Goal: Information Seeking & Learning: Learn about a topic

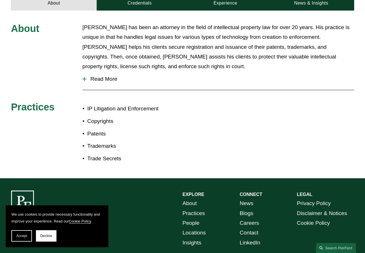
scroll to position [246, 0]
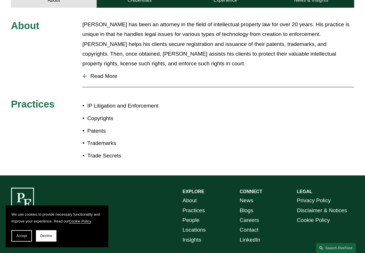
click at [107, 73] on span "Read More" at bounding box center [220, 76] width 268 height 6
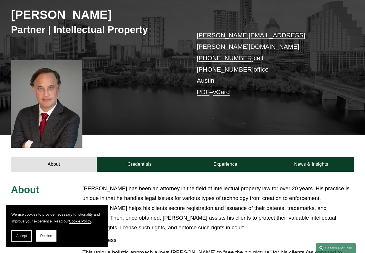
scroll to position [81, 0]
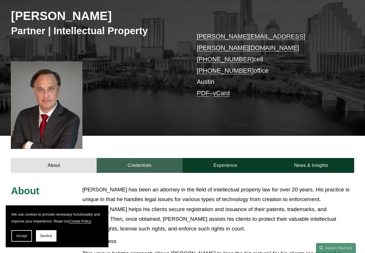
click at [144, 158] on link "Credentials" at bounding box center [140, 165] width 86 height 15
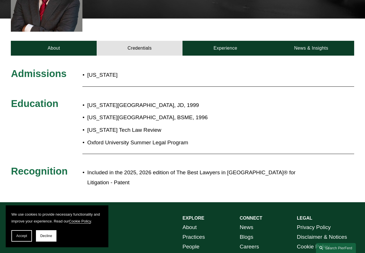
scroll to position [200, 0]
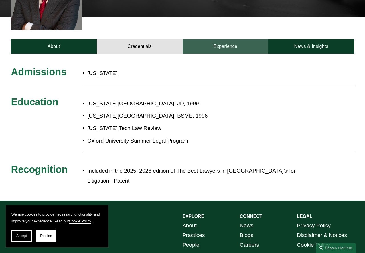
click at [230, 39] on link "Experience" at bounding box center [225, 46] width 86 height 15
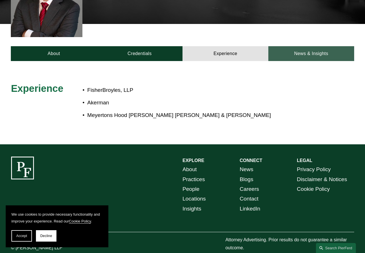
click at [309, 46] on link "News & Insights" at bounding box center [311, 53] width 86 height 15
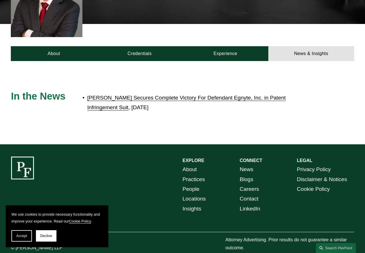
click at [155, 95] on link "[PERSON_NAME] Secures Complete Victory For Defendant Egnyte, Inc. in Patent Inf…" at bounding box center [186, 103] width 198 height 16
